Goal: Check status: Check status

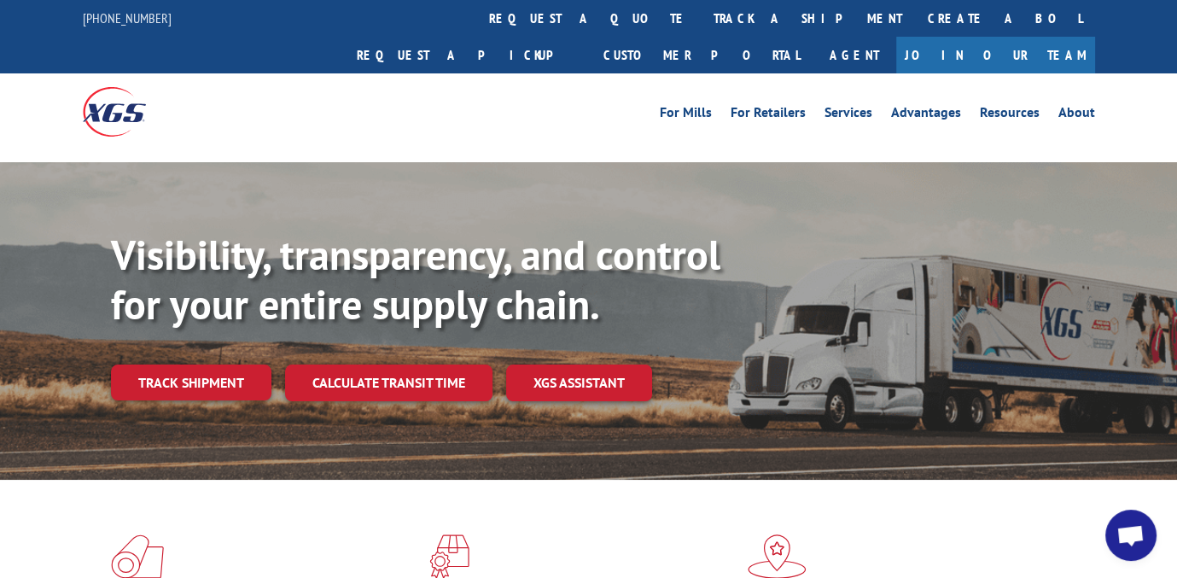
click at [700, 16] on link "track a shipment" at bounding box center [807, 18] width 214 height 37
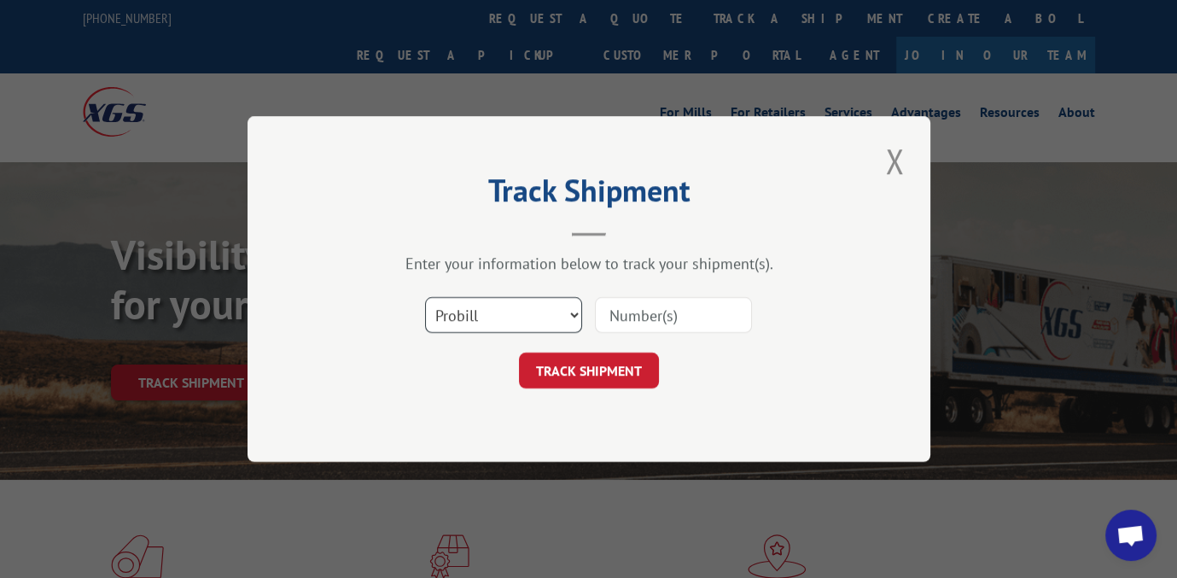
click at [570, 312] on select "Select category... Probill BOL PO" at bounding box center [503, 315] width 157 height 36
select select "bol"
click at [425, 297] on select "Select category... Probill BOL PO" at bounding box center [503, 315] width 157 height 36
click at [644, 317] on input at bounding box center [673, 315] width 157 height 36
paste input "190097"
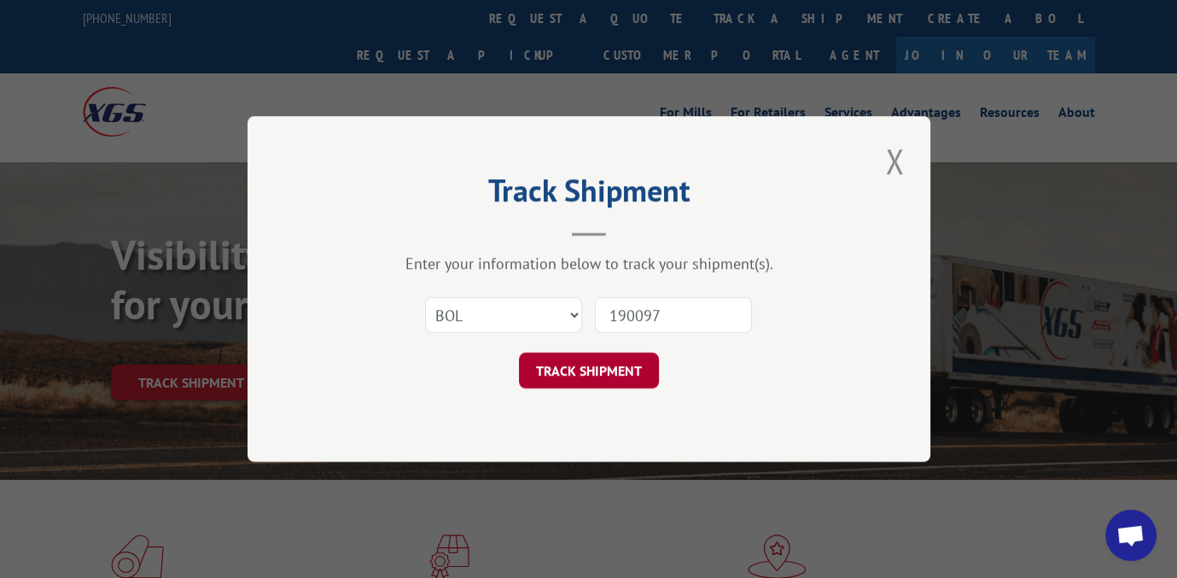
type input "190097"
click at [572, 369] on button "TRACK SHIPMENT" at bounding box center [589, 370] width 140 height 36
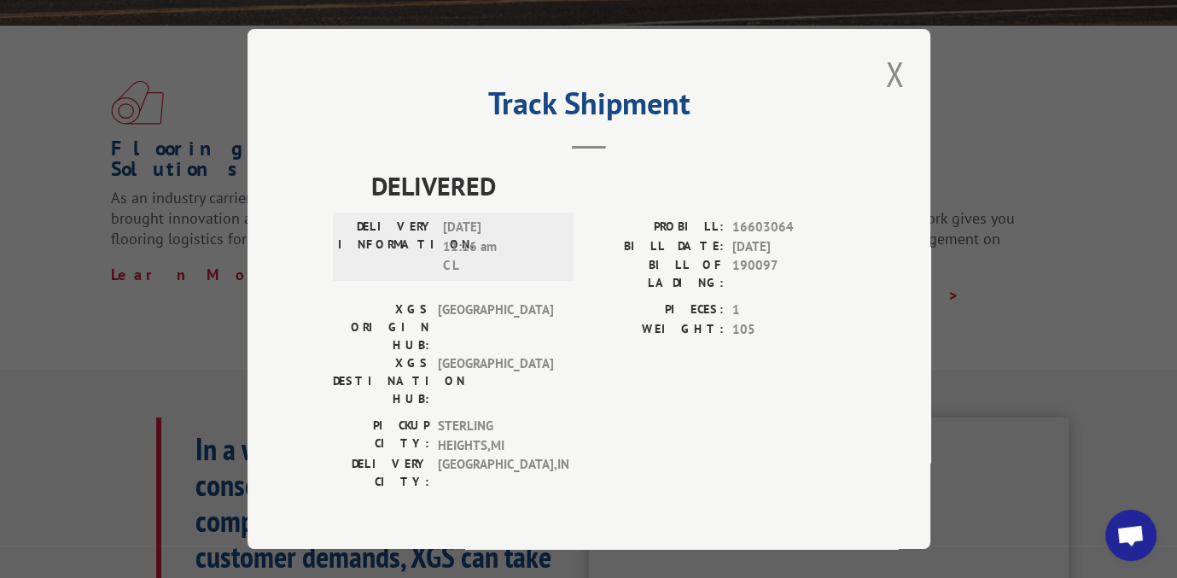
scroll to position [427, 0]
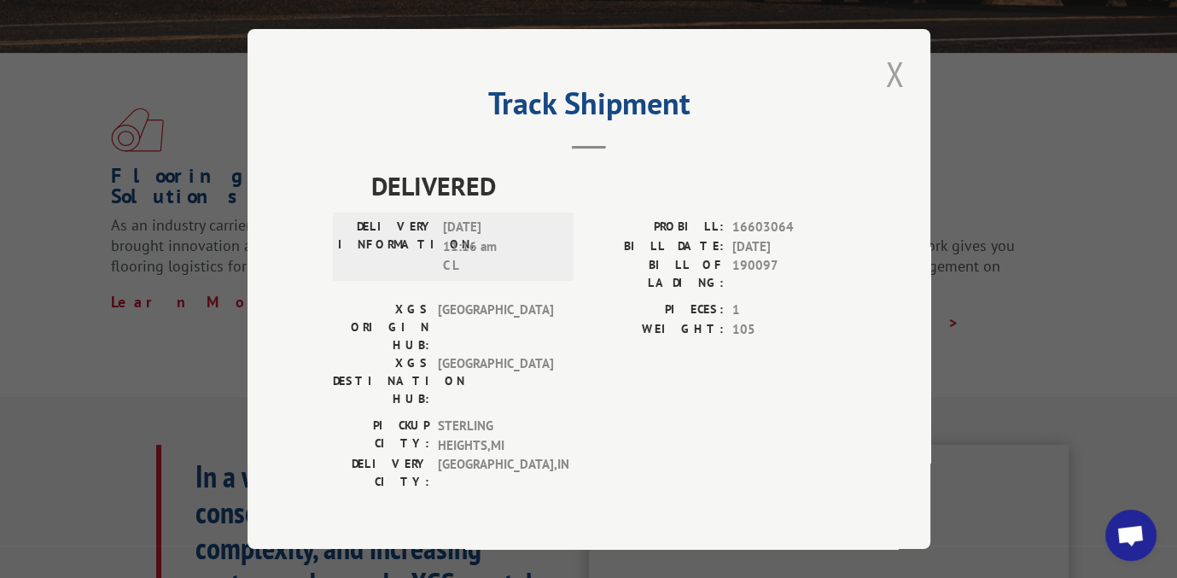
click at [886, 73] on button "Close modal" at bounding box center [894, 73] width 29 height 47
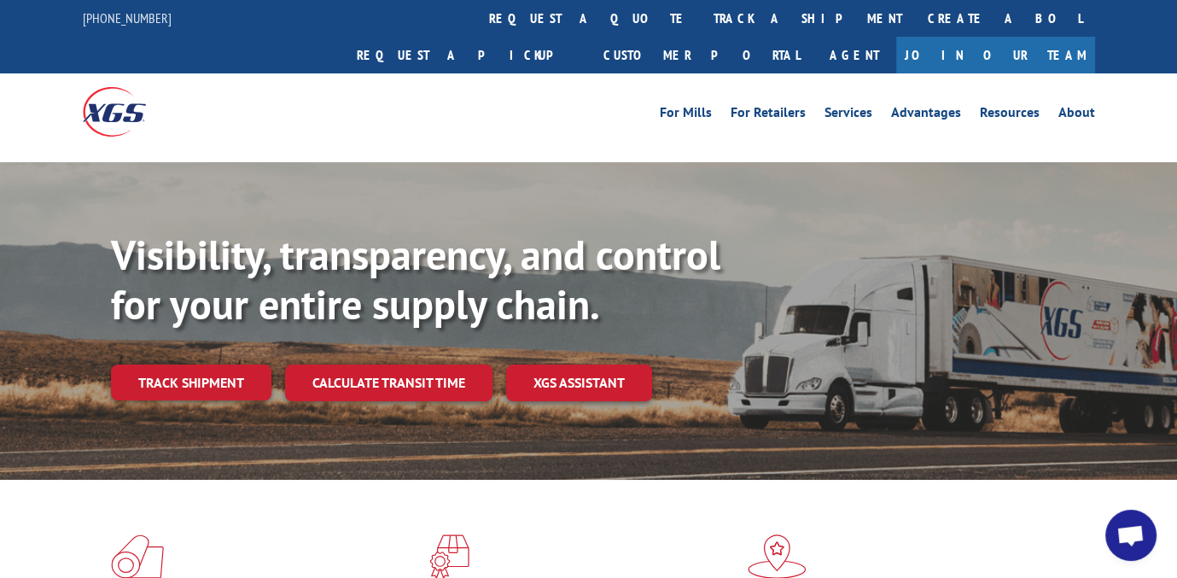
click at [700, 19] on link "track a shipment" at bounding box center [807, 18] width 214 height 37
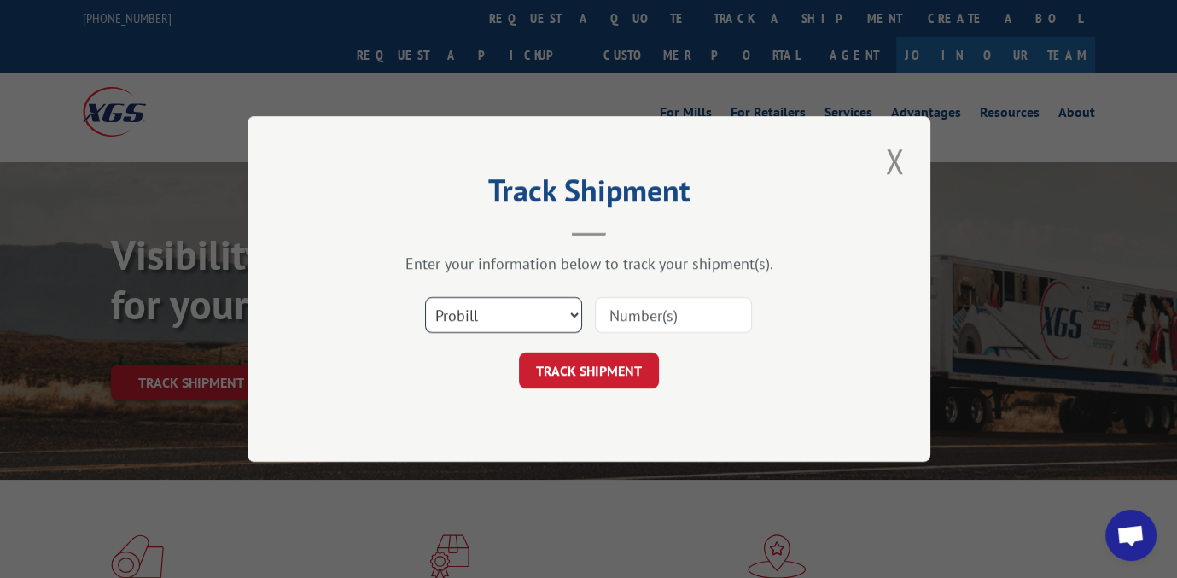
click at [575, 312] on select "Select category... Probill BOL PO" at bounding box center [503, 315] width 157 height 36
select select "bol"
click at [425, 297] on select "Select category... Probill BOL PO" at bounding box center [503, 315] width 157 height 36
drag, startPoint x: 610, startPoint y: 317, endPoint x: 683, endPoint y: 312, distance: 72.6
click at [611, 317] on input at bounding box center [673, 315] width 157 height 36
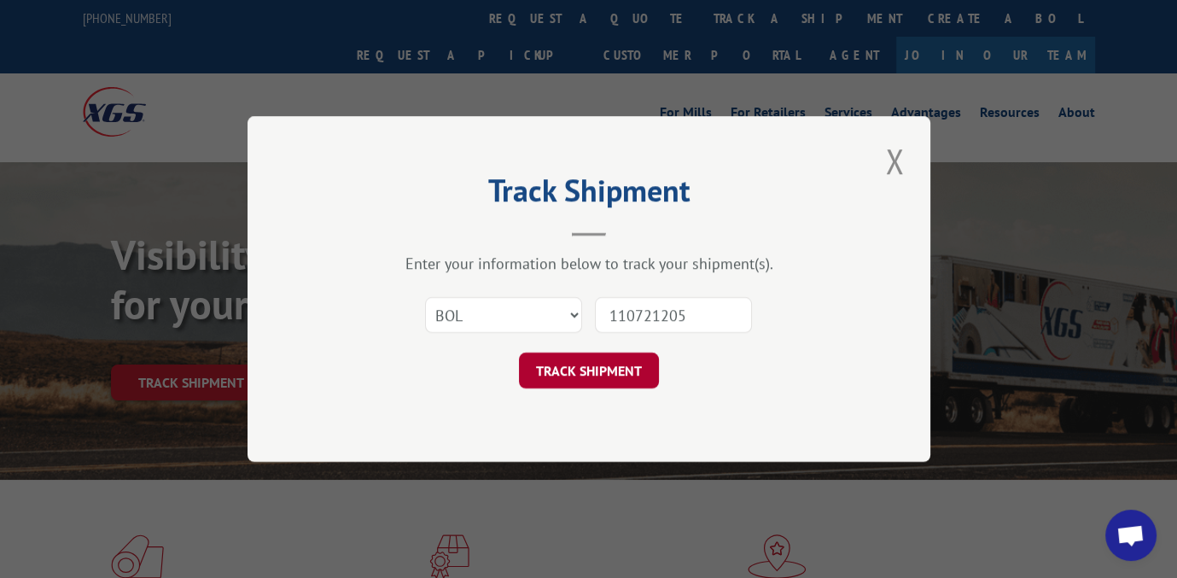
type input "110721205"
click at [570, 365] on button "TRACK SHIPMENT" at bounding box center [589, 370] width 140 height 36
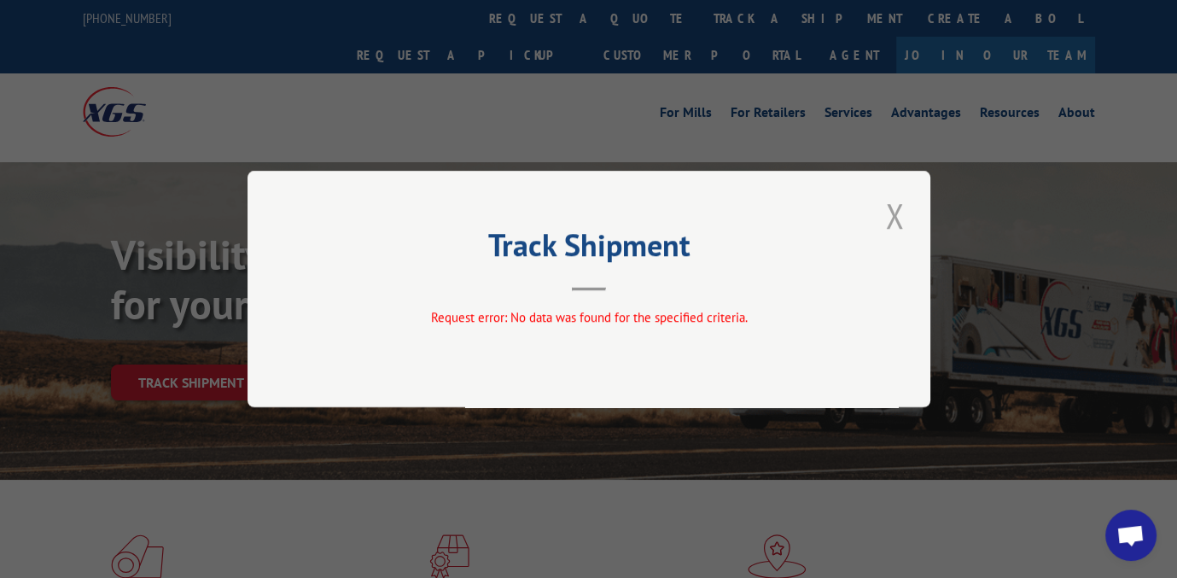
click at [902, 209] on button "Close modal" at bounding box center [894, 215] width 29 height 47
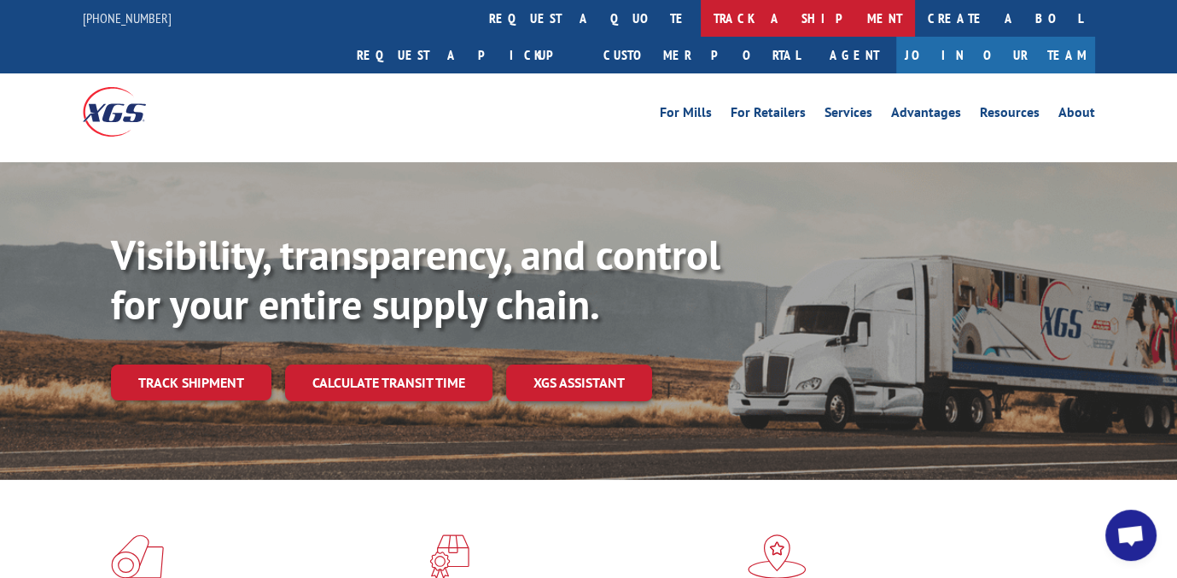
click at [700, 17] on link "track a shipment" at bounding box center [807, 18] width 214 height 37
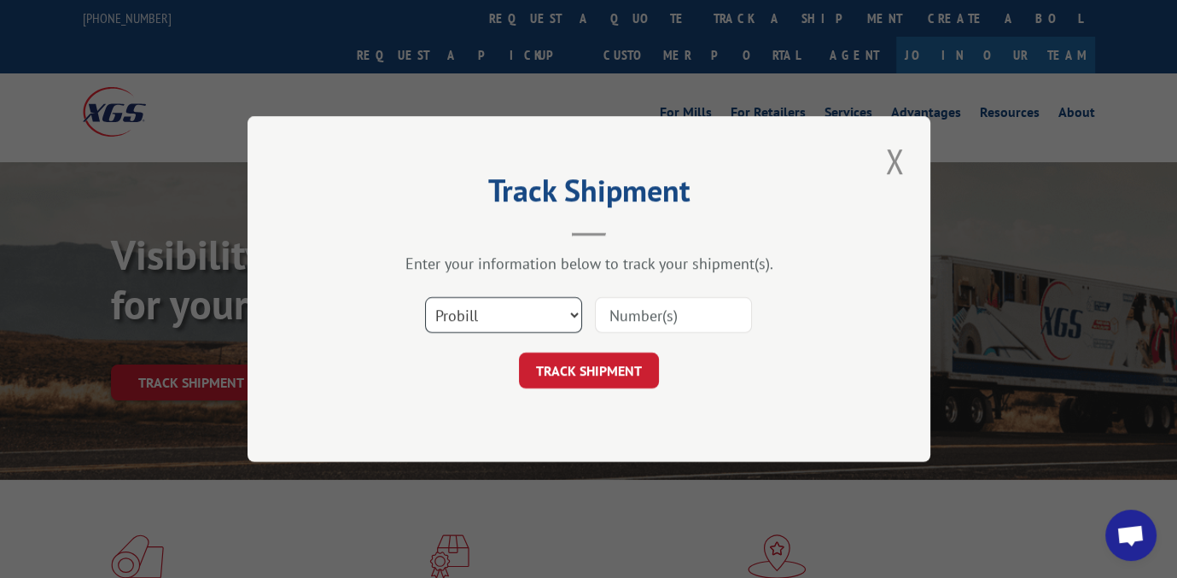
click at [568, 311] on select "Select category... Probill BOL PO" at bounding box center [503, 315] width 157 height 36
select select "bol"
click at [425, 297] on select "Select category... Probill BOL PO" at bounding box center [503, 315] width 157 height 36
click at [722, 315] on input at bounding box center [673, 315] width 157 height 36
type input "110721"
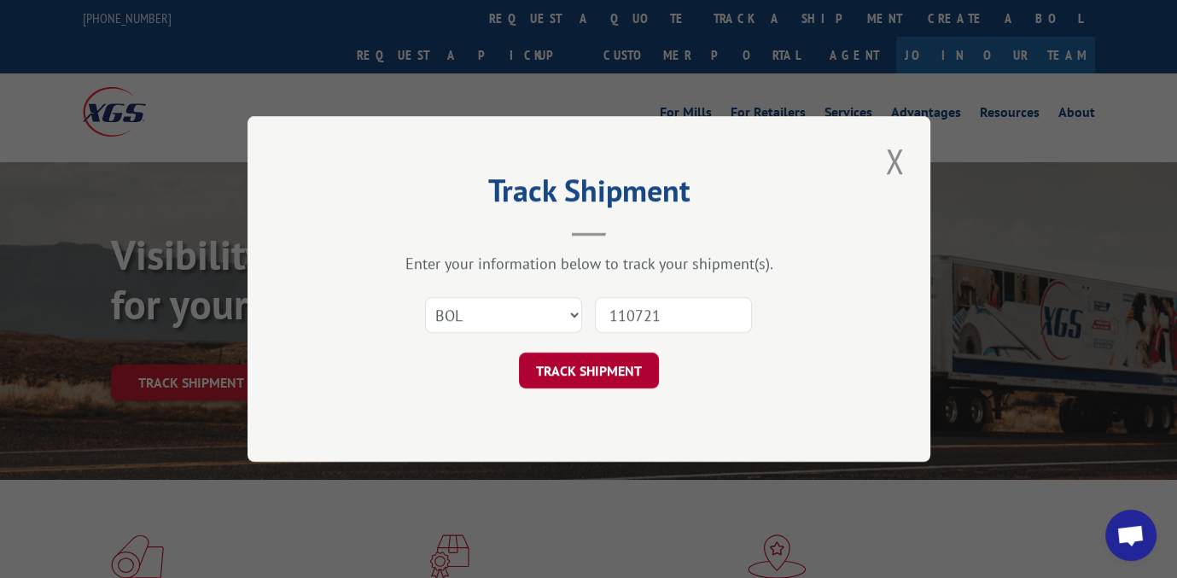
click at [578, 363] on button "TRACK SHIPMENT" at bounding box center [589, 370] width 140 height 36
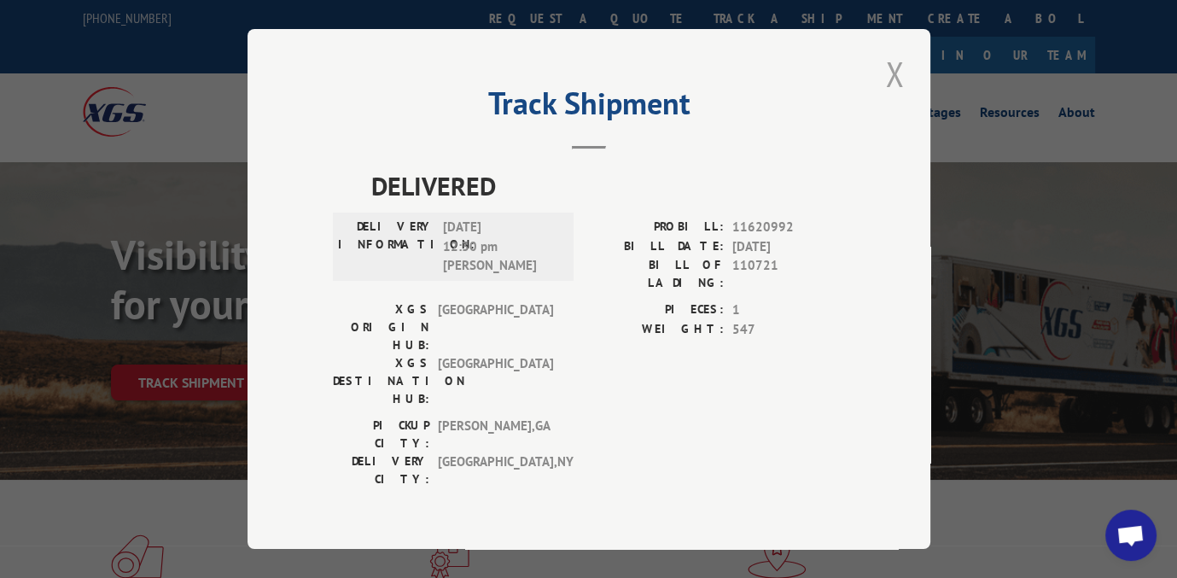
click at [893, 73] on button "Close modal" at bounding box center [894, 73] width 29 height 47
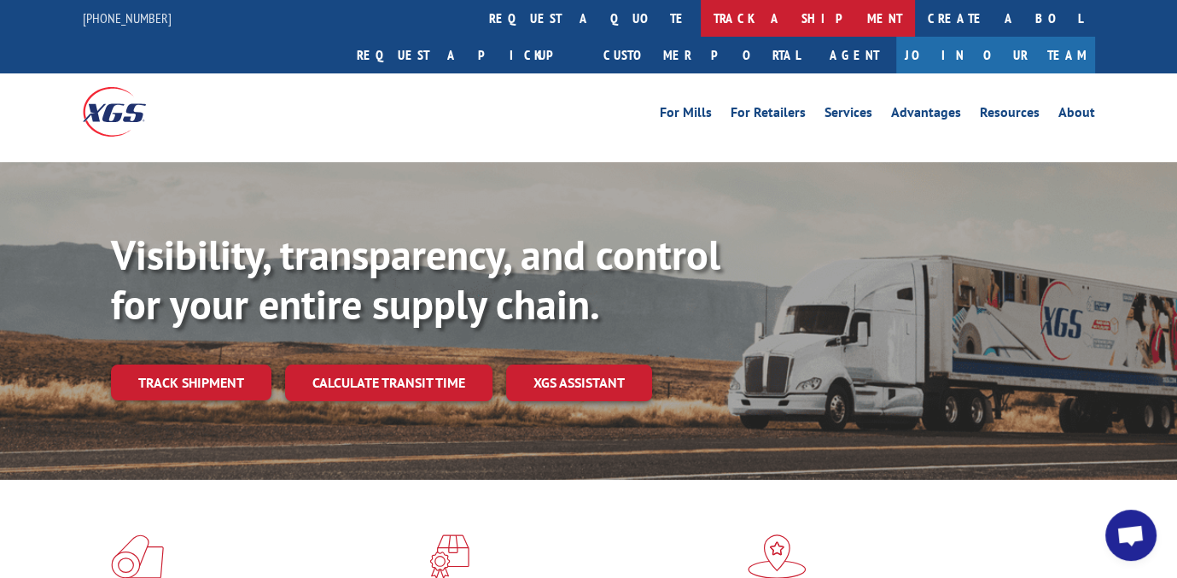
click at [700, 10] on link "track a shipment" at bounding box center [807, 18] width 214 height 37
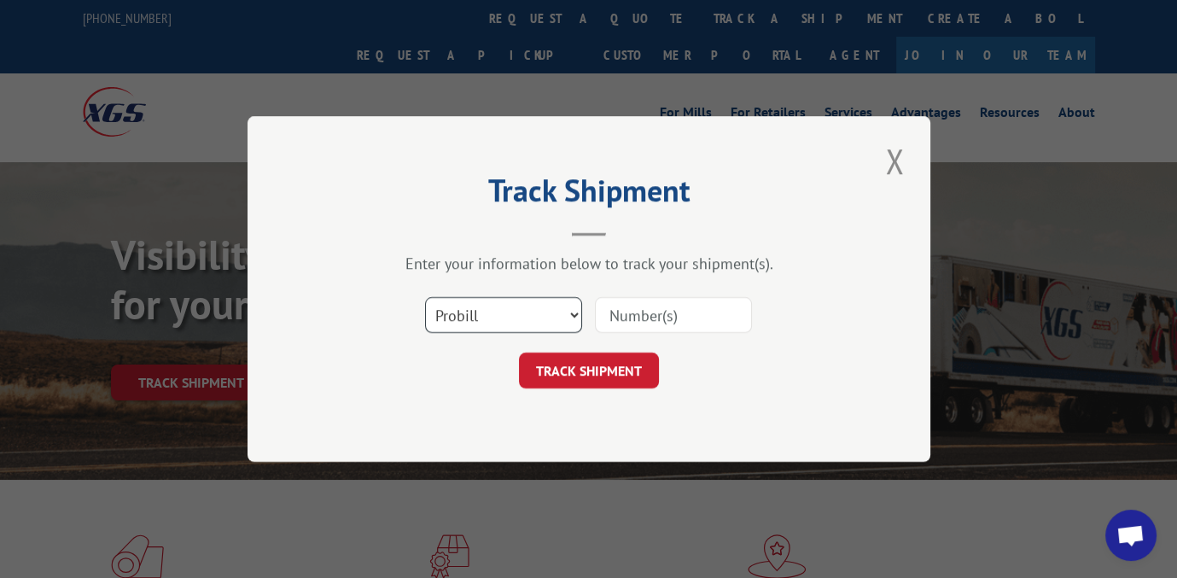
click at [571, 313] on select "Select category... Probill BOL PO" at bounding box center [503, 315] width 157 height 36
select select "bol"
click at [425, 297] on select "Select category... Probill BOL PO" at bounding box center [503, 315] width 157 height 36
drag, startPoint x: 610, startPoint y: 321, endPoint x: 620, endPoint y: 320, distance: 10.3
click at [610, 320] on input at bounding box center [673, 315] width 157 height 36
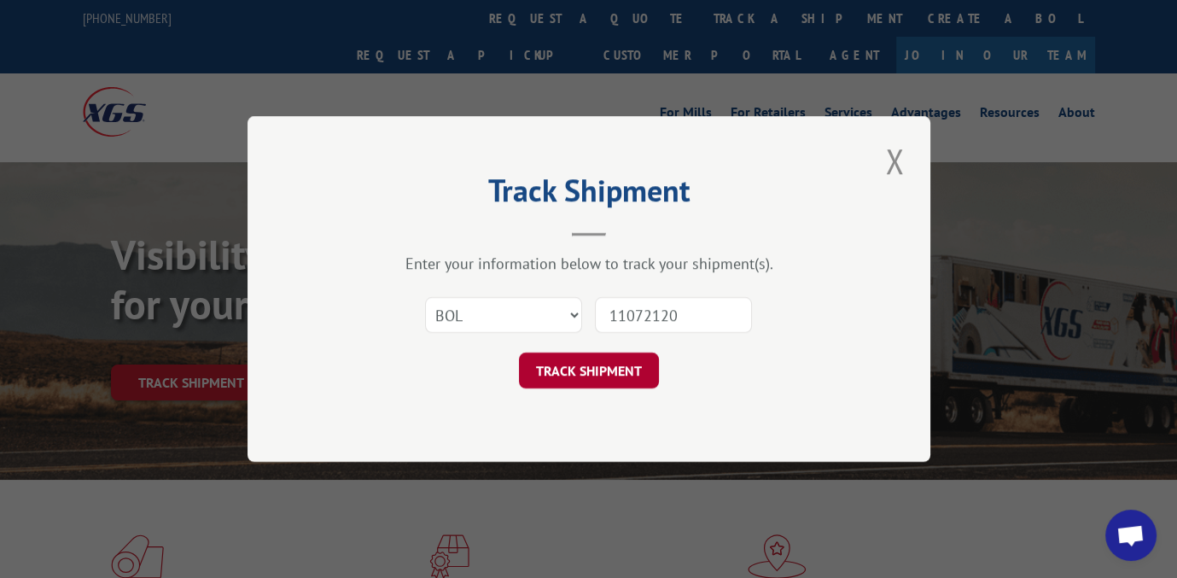
type input "11072120"
click at [575, 375] on button "TRACK SHIPMENT" at bounding box center [589, 370] width 140 height 36
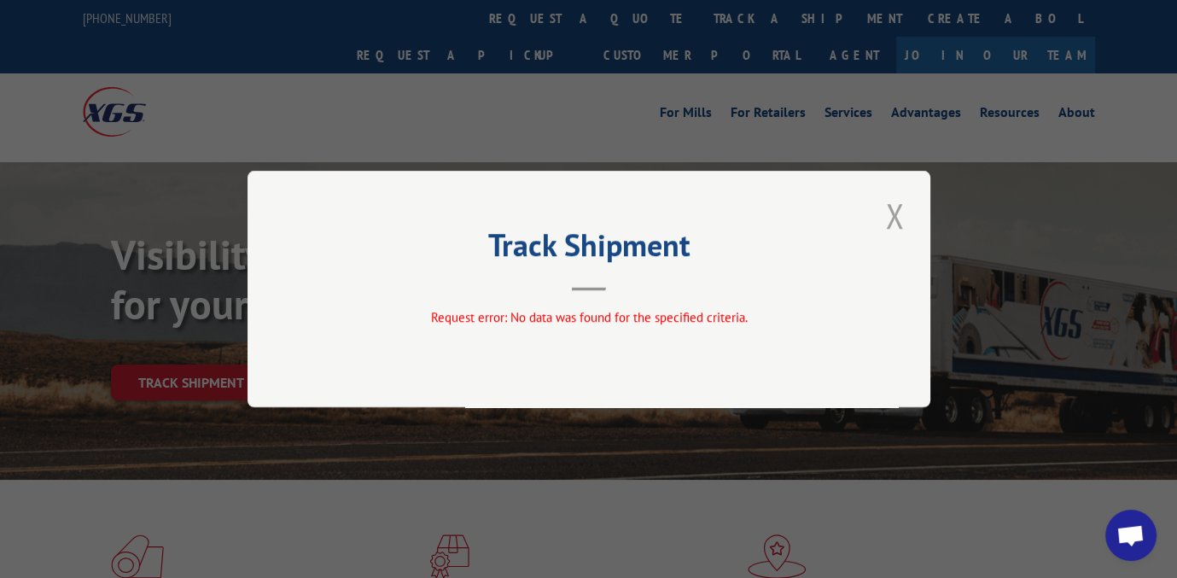
click at [893, 210] on button "Close modal" at bounding box center [894, 215] width 29 height 47
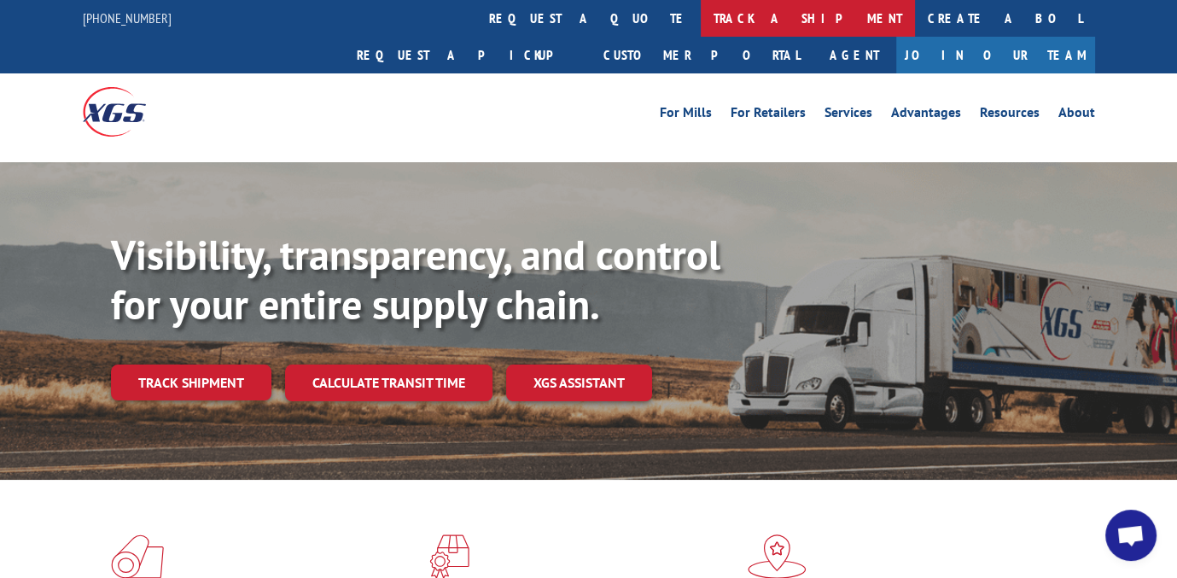
click at [700, 15] on link "track a shipment" at bounding box center [807, 18] width 214 height 37
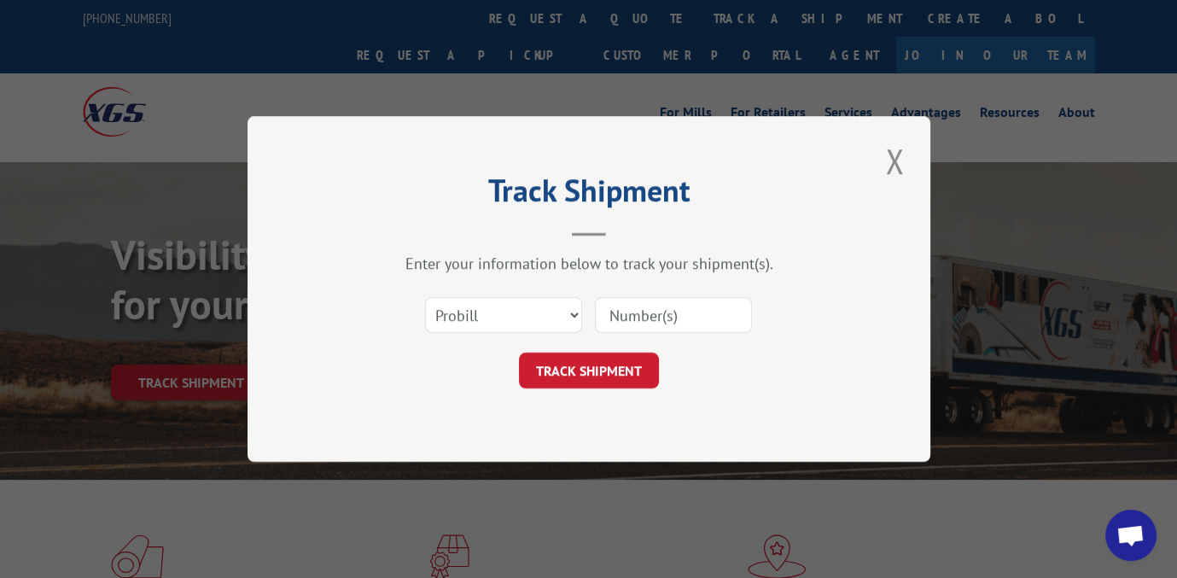
drag, startPoint x: 632, startPoint y: 315, endPoint x: 644, endPoint y: 311, distance: 12.7
click at [635, 312] on input at bounding box center [673, 315] width 157 height 36
type input "17456966"
click at [546, 365] on button "TRACK SHIPMENT" at bounding box center [589, 370] width 140 height 36
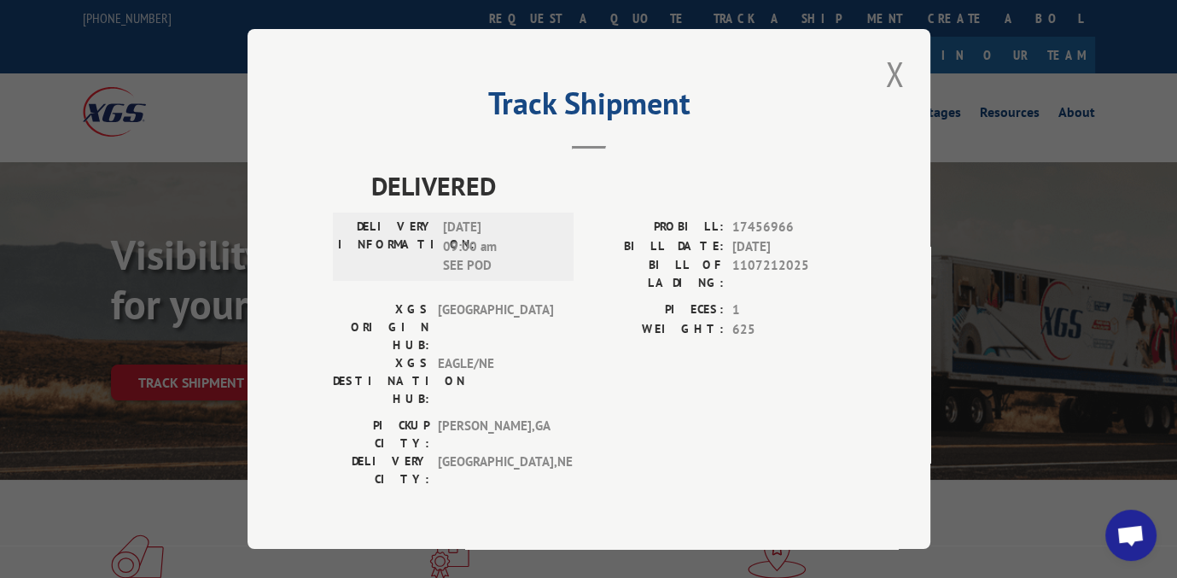
click at [900, 89] on button "Close modal" at bounding box center [894, 73] width 29 height 47
